Goal: Information Seeking & Learning: Compare options

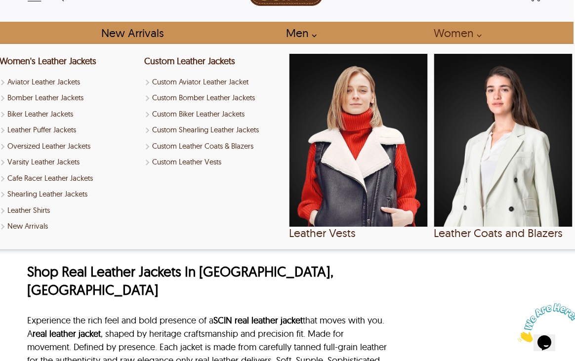
click at [471, 32] on link "Women" at bounding box center [455, 33] width 65 height 22
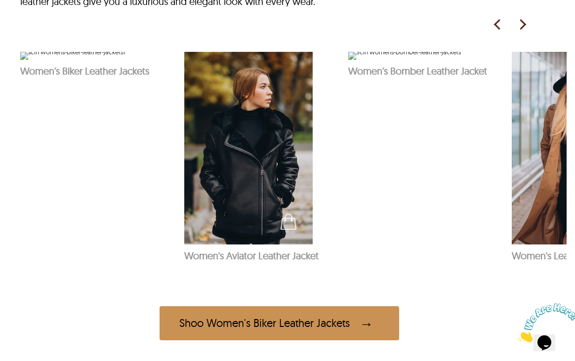
scroll to position [529, 8]
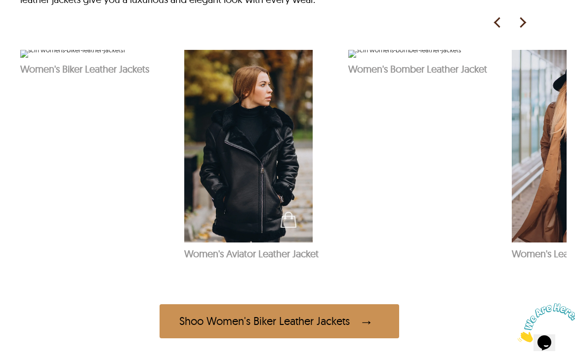
click at [523, 29] on img at bounding box center [522, 22] width 15 height 15
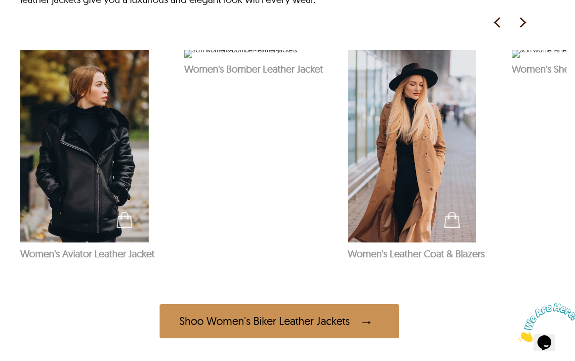
click at [523, 29] on img at bounding box center [522, 22] width 15 height 15
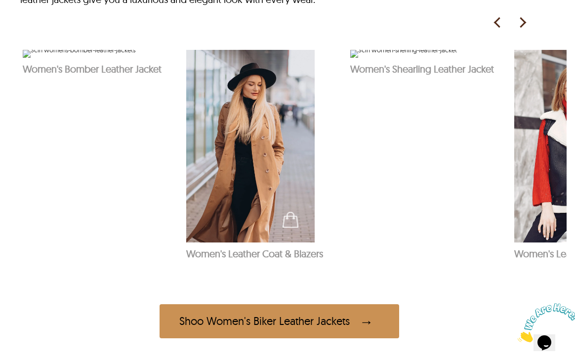
scroll to position [0, 328]
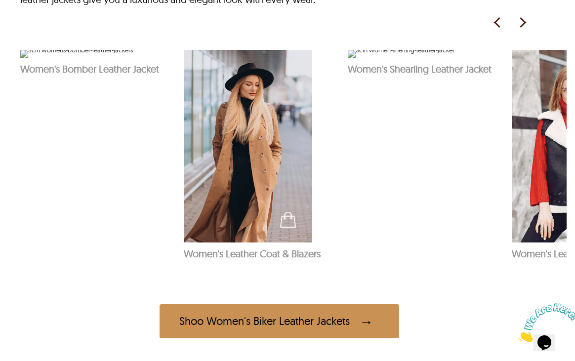
click at [523, 30] on img at bounding box center [522, 22] width 15 height 15
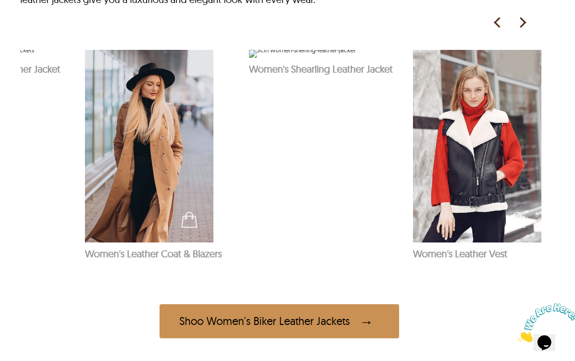
scroll to position [0, 0]
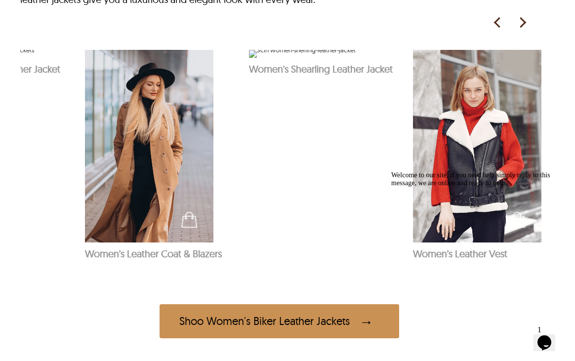
click at [523, 30] on img at bounding box center [522, 22] width 15 height 15
click at [522, 29] on img at bounding box center [522, 22] width 15 height 15
click at [496, 30] on img at bounding box center [497, 22] width 15 height 15
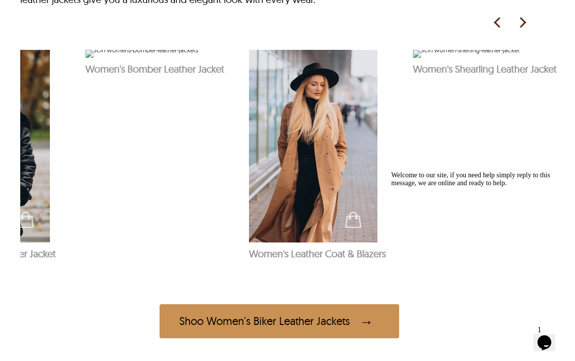
click at [496, 30] on img at bounding box center [497, 22] width 15 height 15
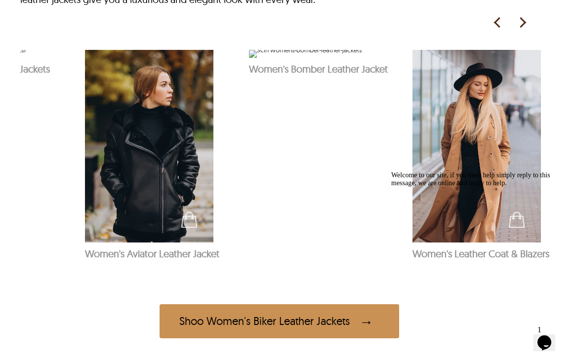
scroll to position [0, 99]
click at [496, 30] on img at bounding box center [497, 22] width 15 height 15
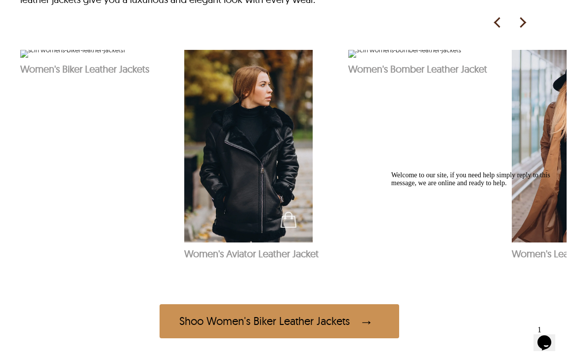
click at [496, 30] on img at bounding box center [497, 22] width 15 height 15
click at [274, 176] on img at bounding box center [248, 146] width 129 height 193
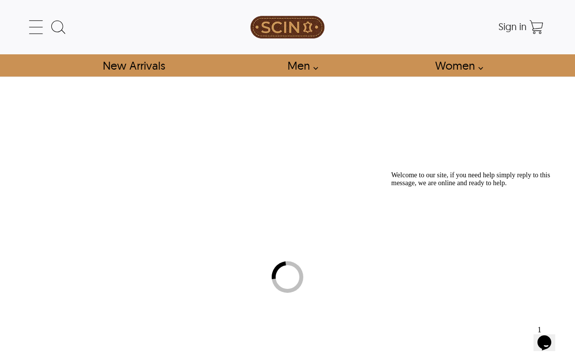
select select "********"
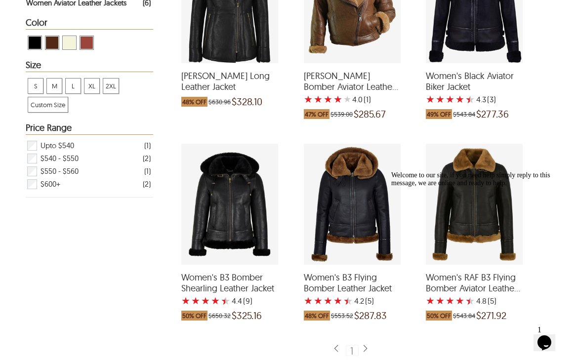
scroll to position [261, 3]
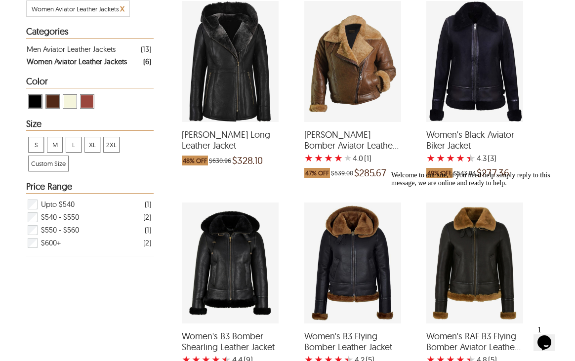
click at [465, 54] on div "Women's Black Aviator Biker Jacket with a 4.333333333333333 Star Rating 3 Produ…" at bounding box center [475, 61] width 97 height 121
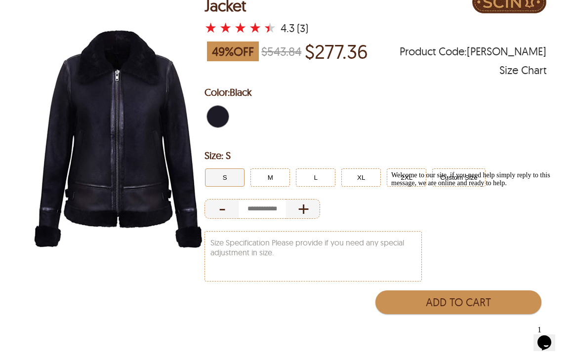
scroll to position [114, 0]
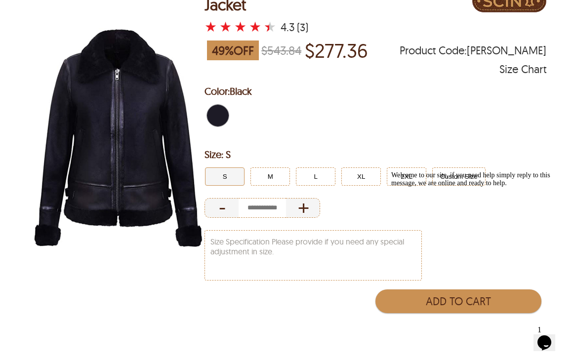
click at [150, 136] on img at bounding box center [117, 138] width 176 height 220
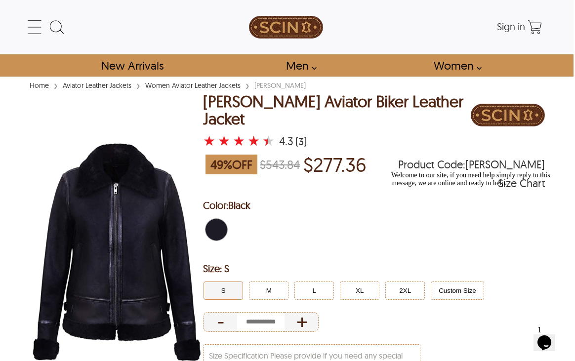
scroll to position [0, 1]
select select "********"
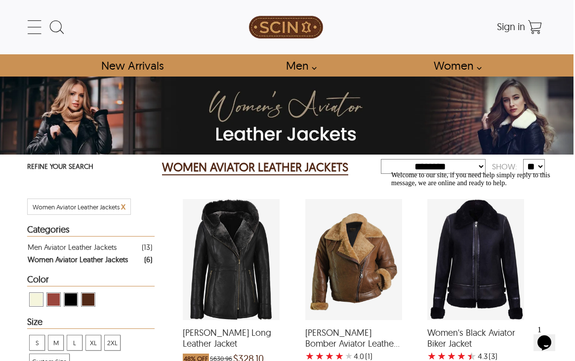
scroll to position [198, 2]
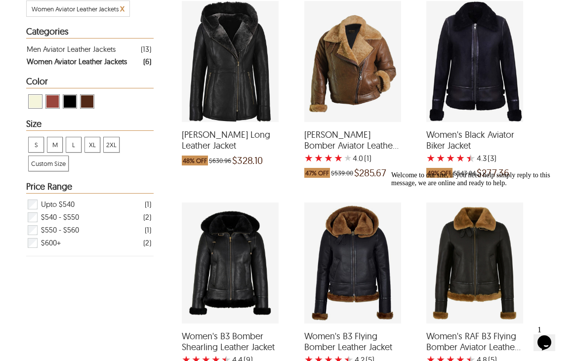
click at [218, 265] on div "Women's B3 Bomber Shearling Leather Jacket with a 4.444444444444444 Star Rating…" at bounding box center [230, 263] width 97 height 121
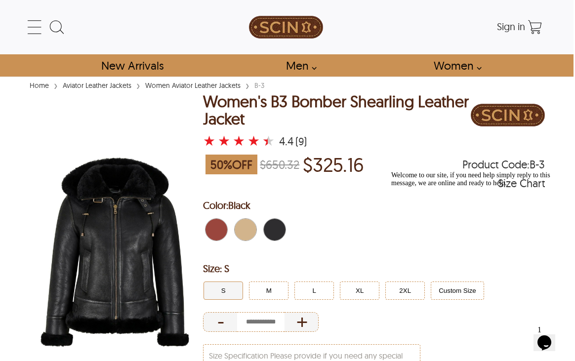
scroll to position [0, 1]
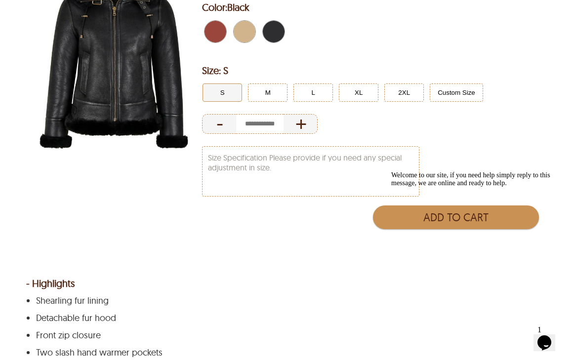
select select "********"
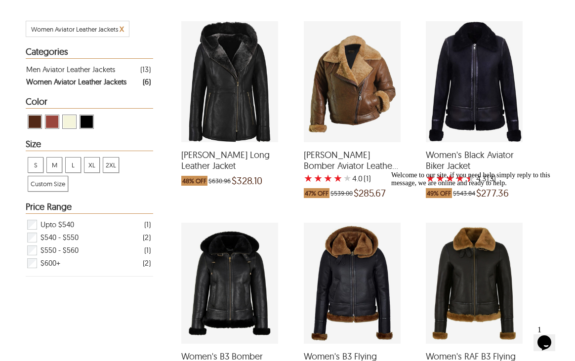
scroll to position [167, 3]
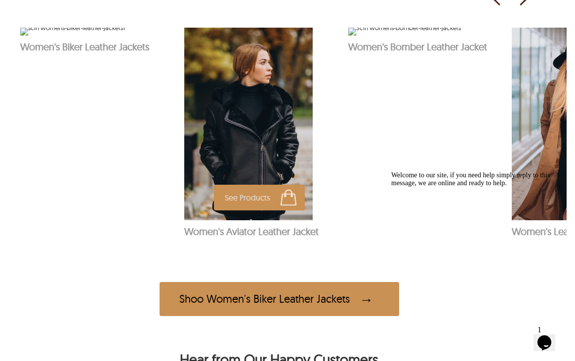
scroll to position [552, 8]
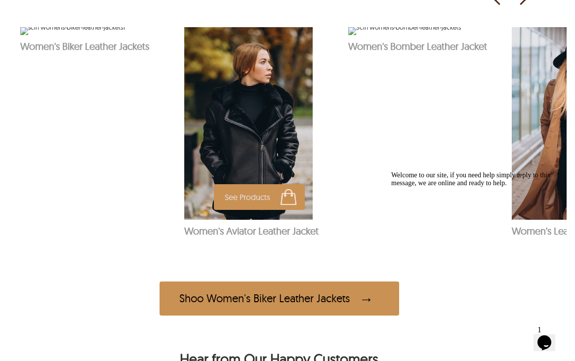
click at [231, 137] on img at bounding box center [248, 123] width 129 height 193
select select "********"
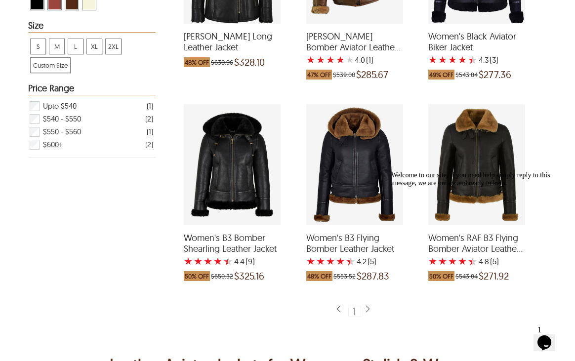
scroll to position [298, 0]
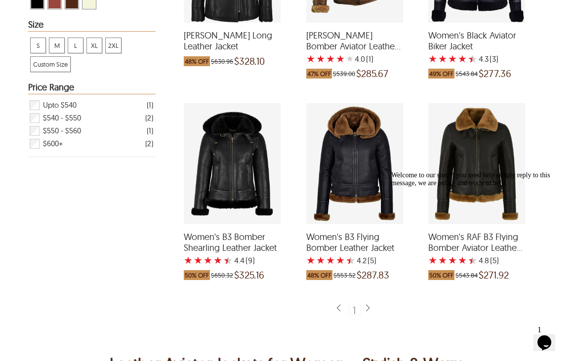
click at [232, 177] on div "Women's B3 Bomber Shearling Leather Jacket with a 4.444444444444444 Star Rating…" at bounding box center [232, 163] width 97 height 121
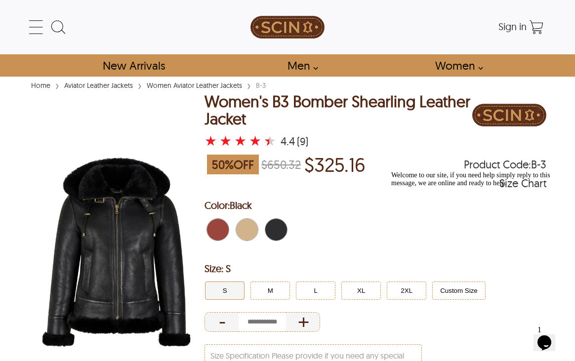
select select "********"
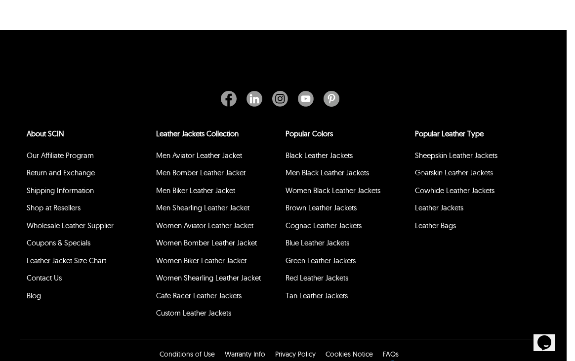
scroll to position [33, 1]
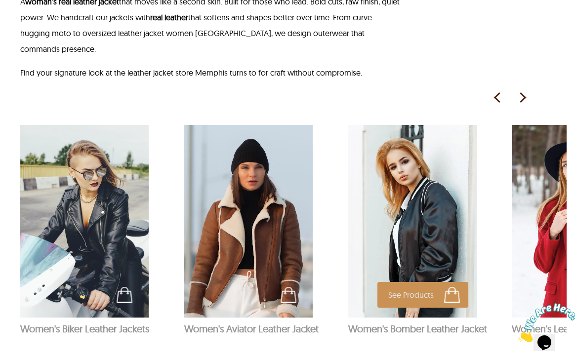
scroll to position [672, 8]
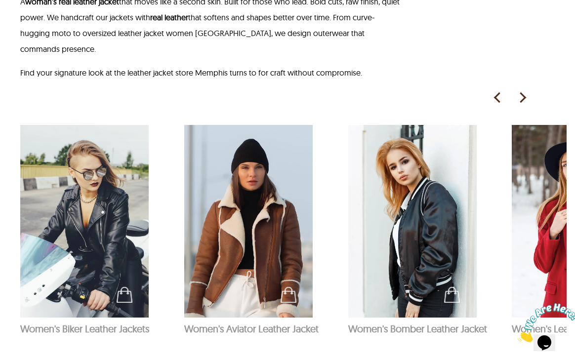
click at [521, 90] on img at bounding box center [522, 97] width 15 height 15
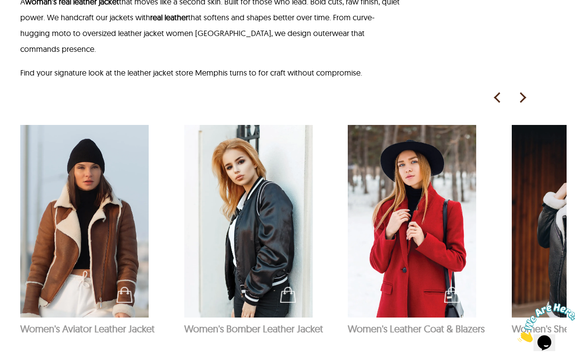
click at [521, 90] on img at bounding box center [522, 97] width 15 height 15
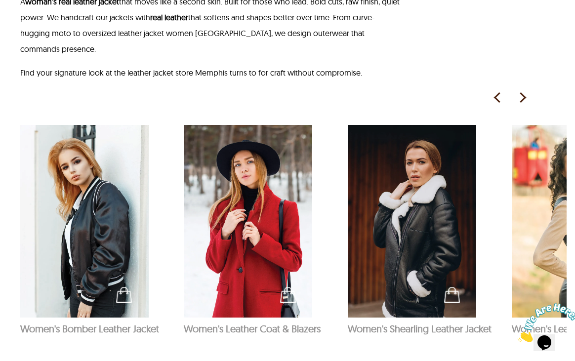
click at [521, 90] on img at bounding box center [522, 97] width 15 height 15
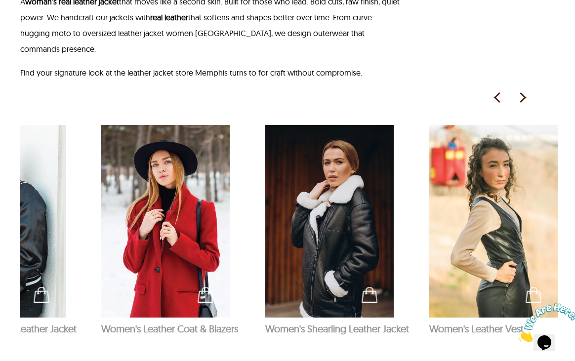
scroll to position [0, 427]
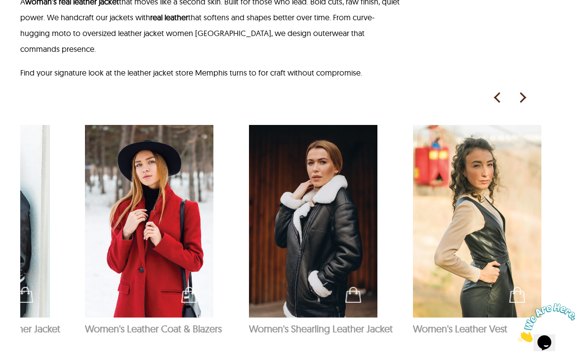
click at [521, 90] on img at bounding box center [522, 97] width 15 height 15
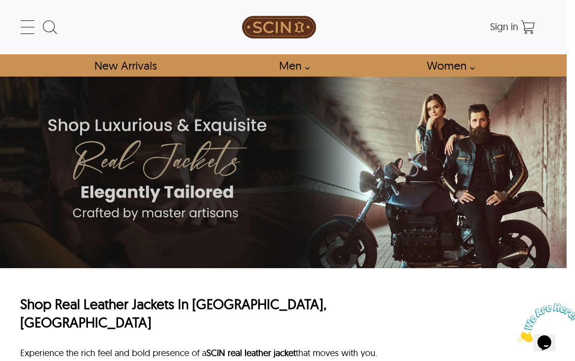
scroll to position [0, 8]
